Goal: Navigation & Orientation: Go to known website

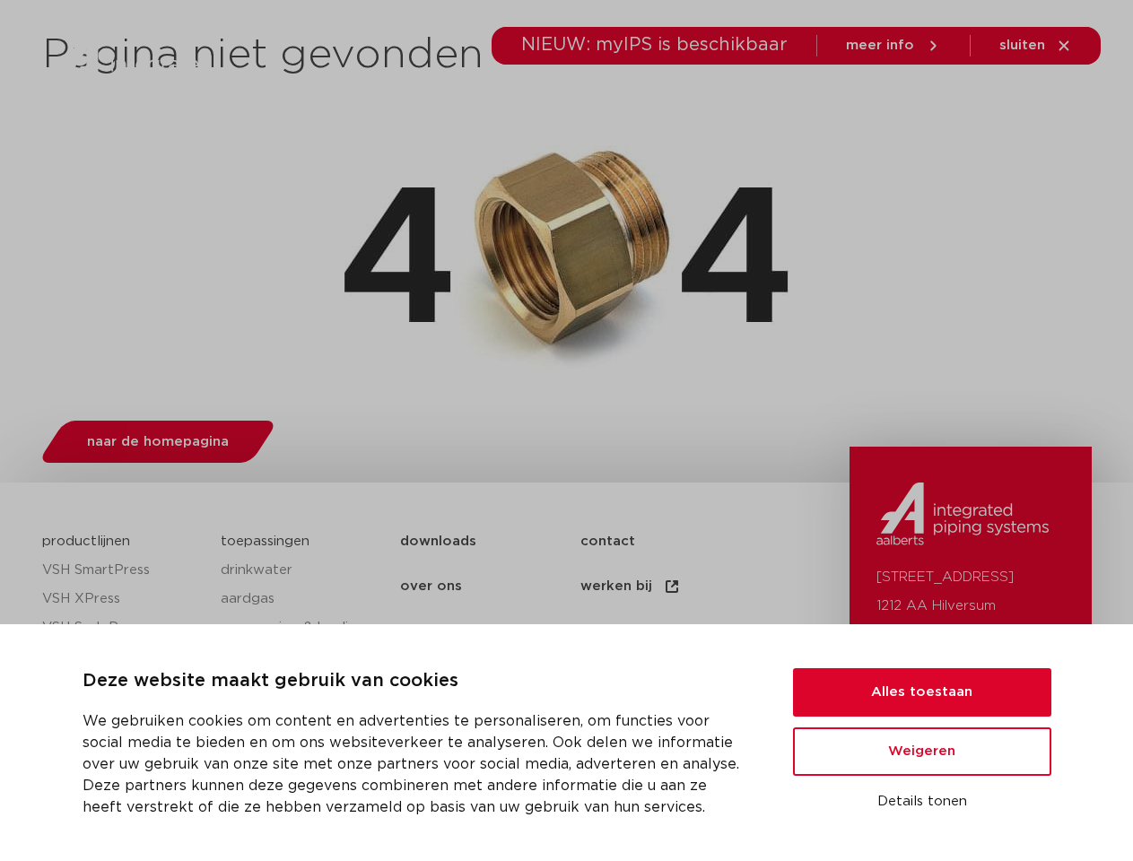
click at [566, 431] on div "naar de homepagina" at bounding box center [567, 438] width 1050 height 71
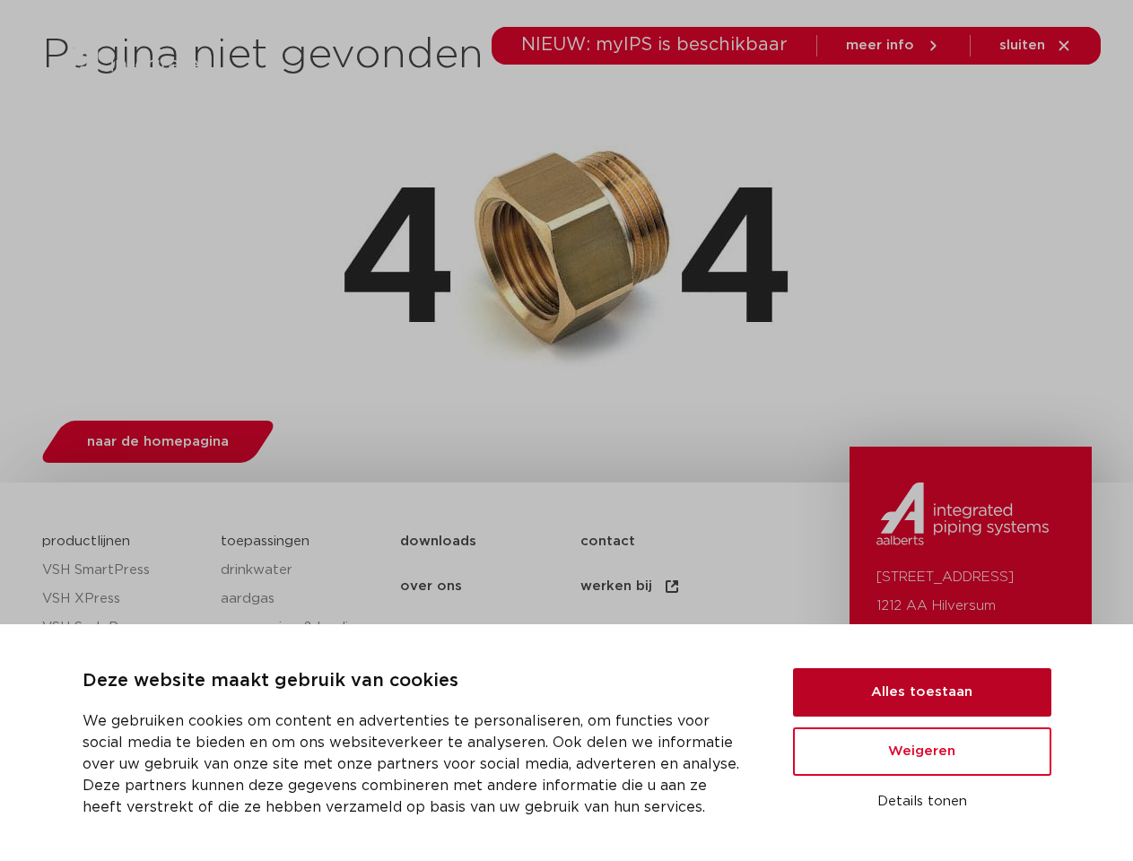
click at [922, 693] on button "Alles toestaan" at bounding box center [922, 692] width 258 height 48
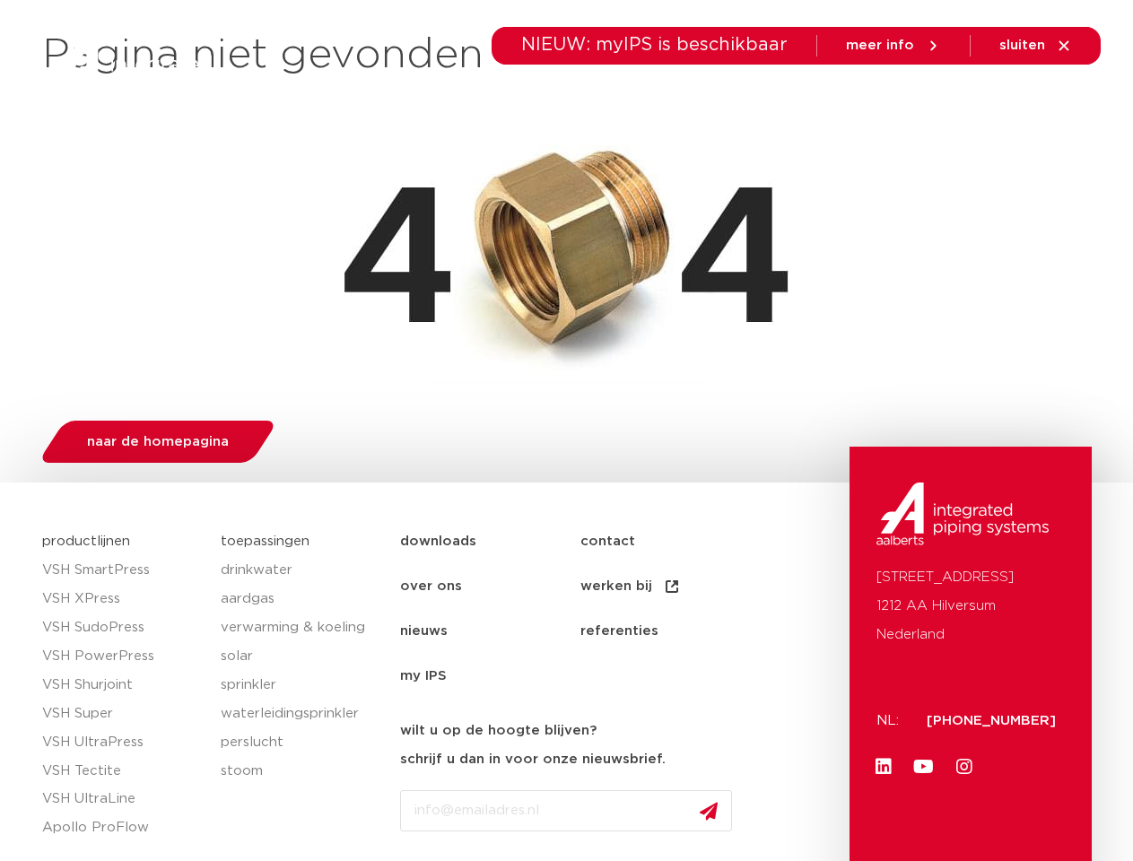
click at [922, 752] on link "Youtube" at bounding box center [924, 767] width 36 height 36
click at [922, 802] on div "[STREET_ADDRESS]: [PHONE_NUMBER] Linkedin Youtube Instagram" at bounding box center [971, 878] width 242 height 862
click at [633, 100] on li "toepassingen" at bounding box center [573, 100] width 130 height 69
click at [977, 100] on icon at bounding box center [977, 101] width 22 height 22
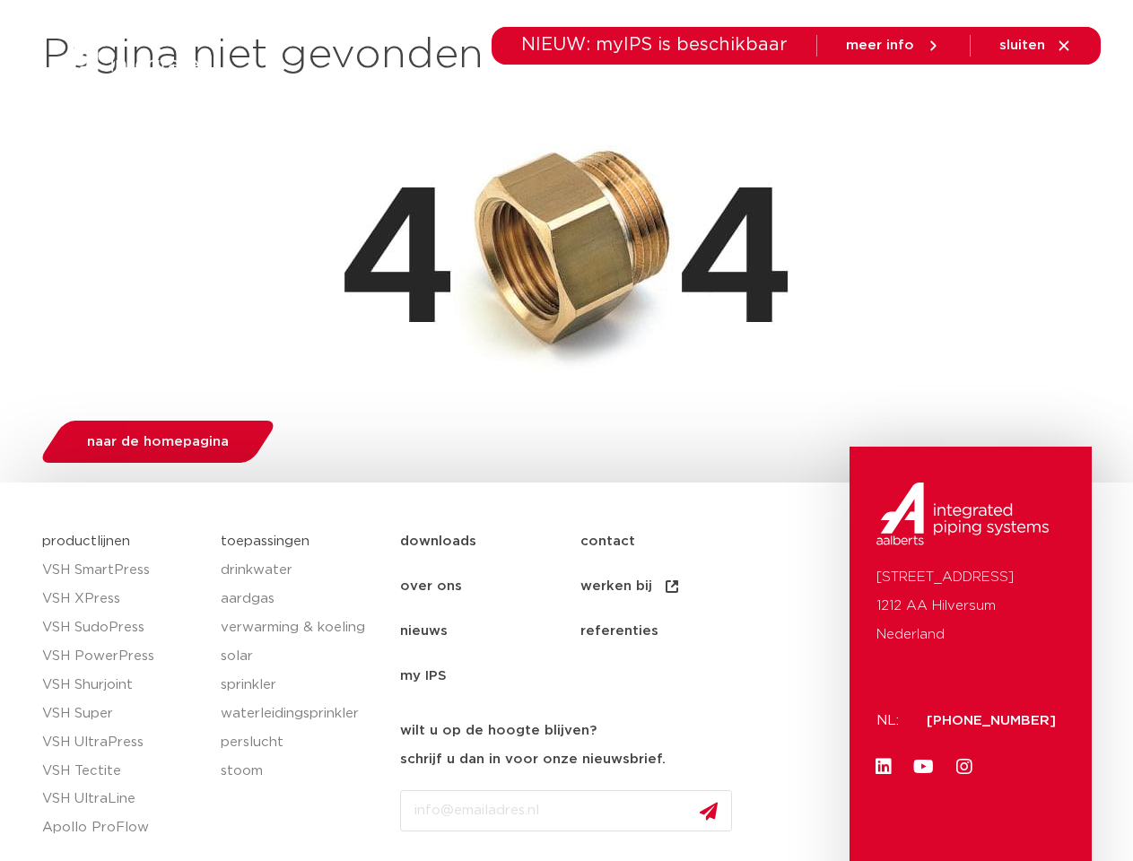
click at [1036, 46] on span "sluiten" at bounding box center [1023, 45] width 46 height 13
